Goal: Information Seeking & Learning: Learn about a topic

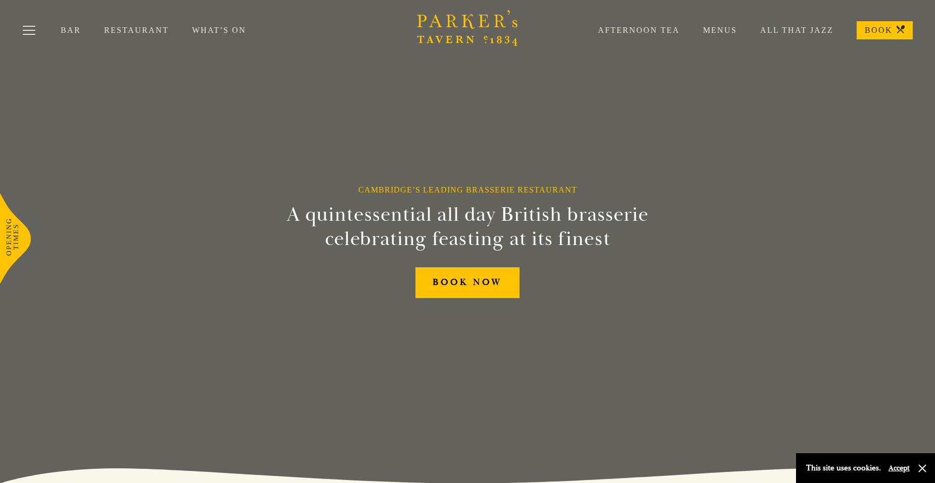
click at [129, 28] on link "Restaurant" at bounding box center [148, 30] width 88 height 10
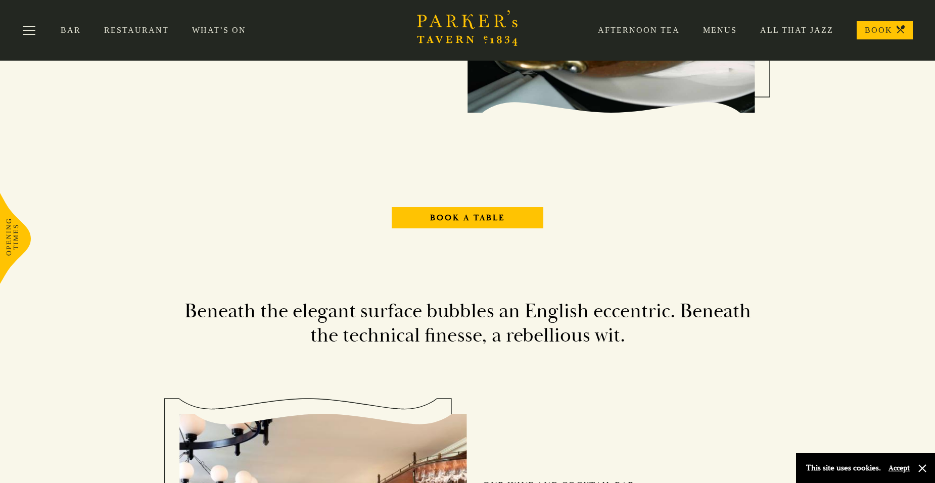
scroll to position [1112, 0]
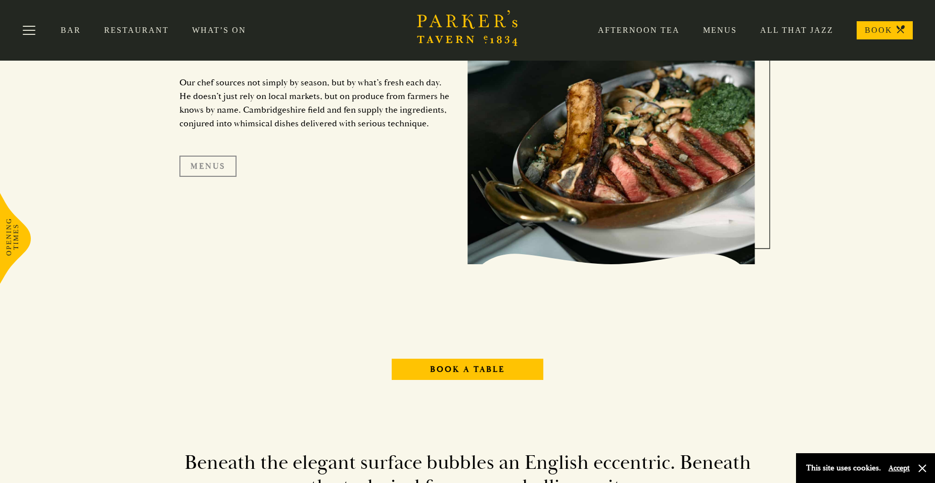
click at [201, 164] on link "Menus" at bounding box center [207, 166] width 57 height 21
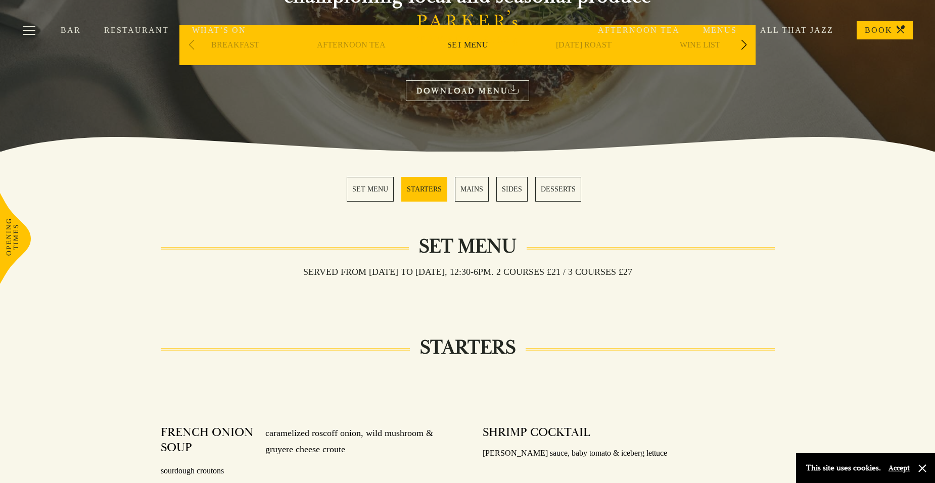
scroll to position [51, 0]
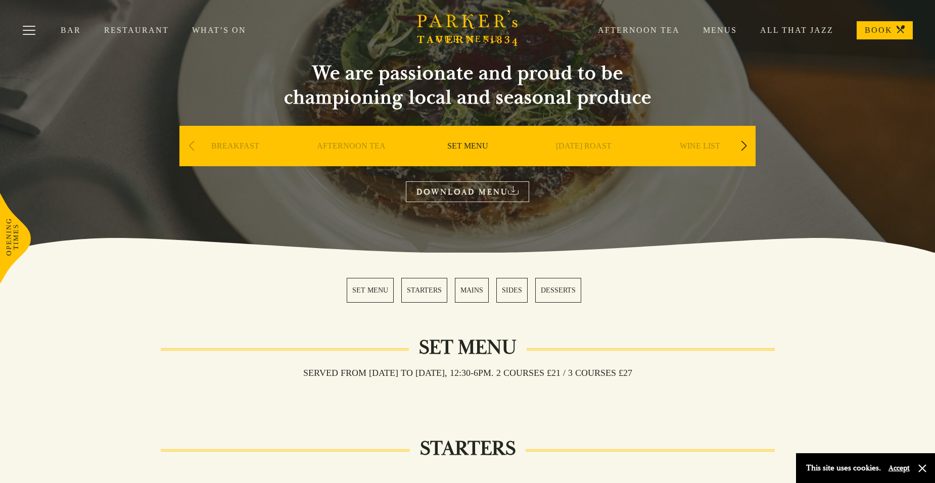
click at [220, 146] on link "BREAKFAST" at bounding box center [235, 161] width 48 height 40
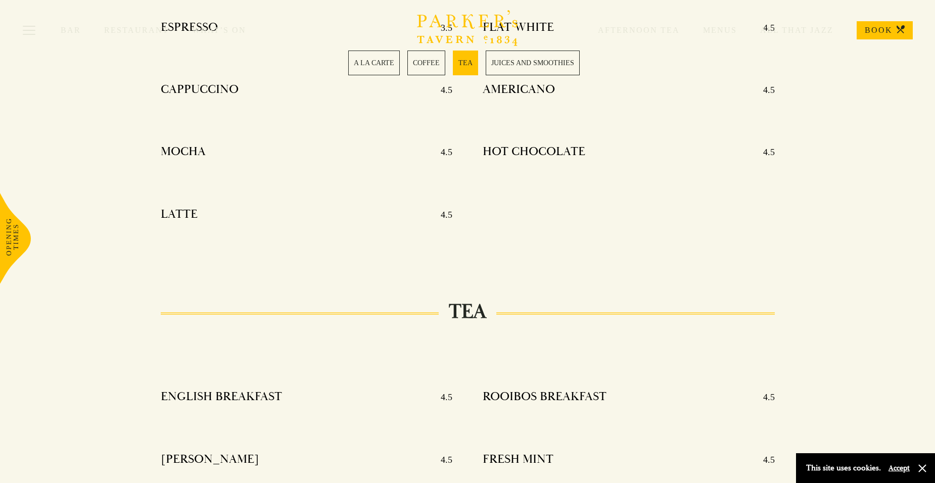
scroll to position [859, 0]
drag, startPoint x: 0, startPoint y: 92, endPoint x: 114, endPoint y: 109, distance: 115.0
click at [117, 111] on div "COFFEE ESPRESSO 3.5 CAPPUCCINO 4.5 MOCHA 4.5 LATTE 4.5 FLAT WHITE 4.5 AMERICANO…" at bounding box center [468, 101] width 708 height 319
